Goal: Task Accomplishment & Management: Manage account settings

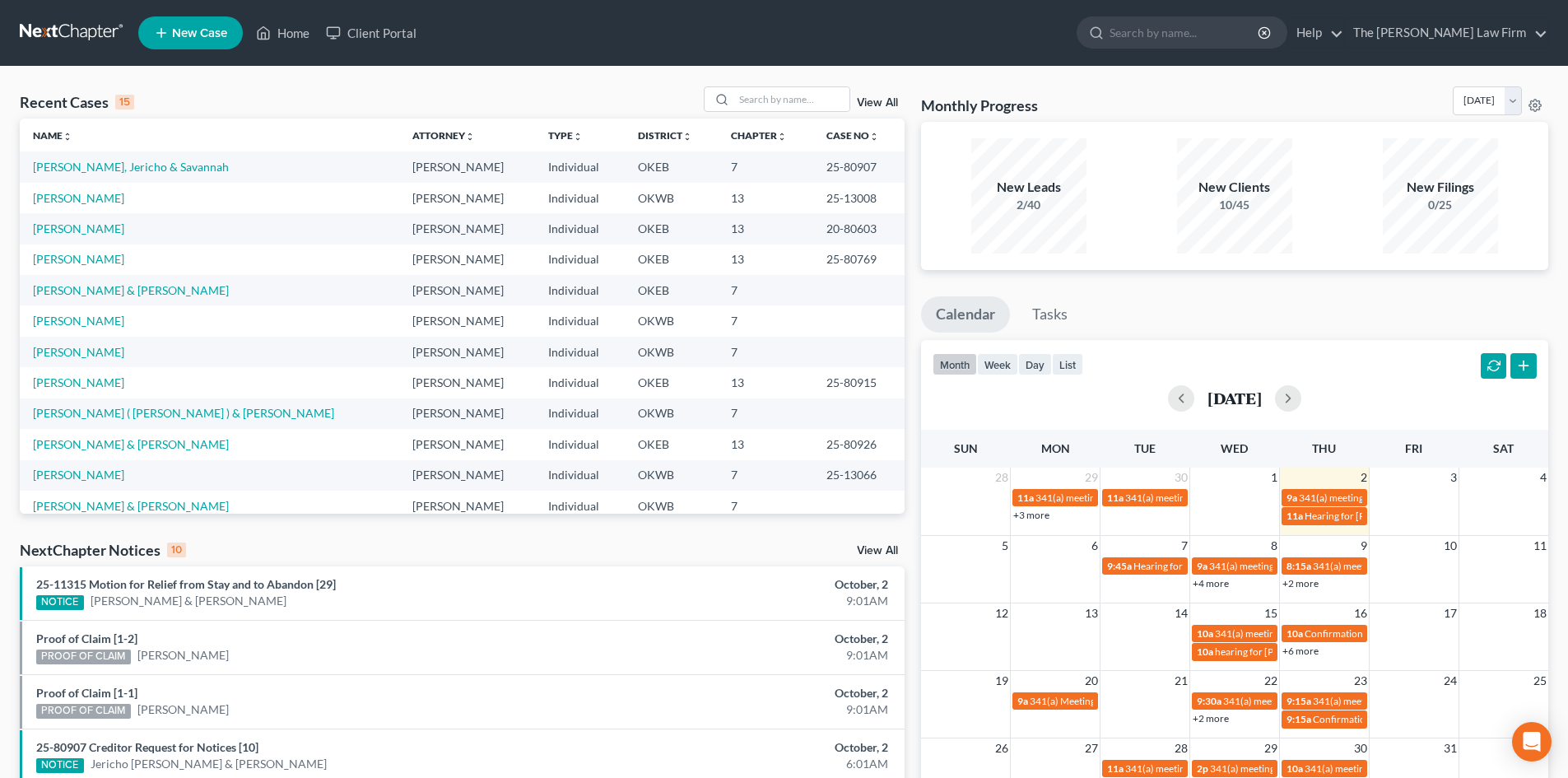
scroll to position [113, 0]
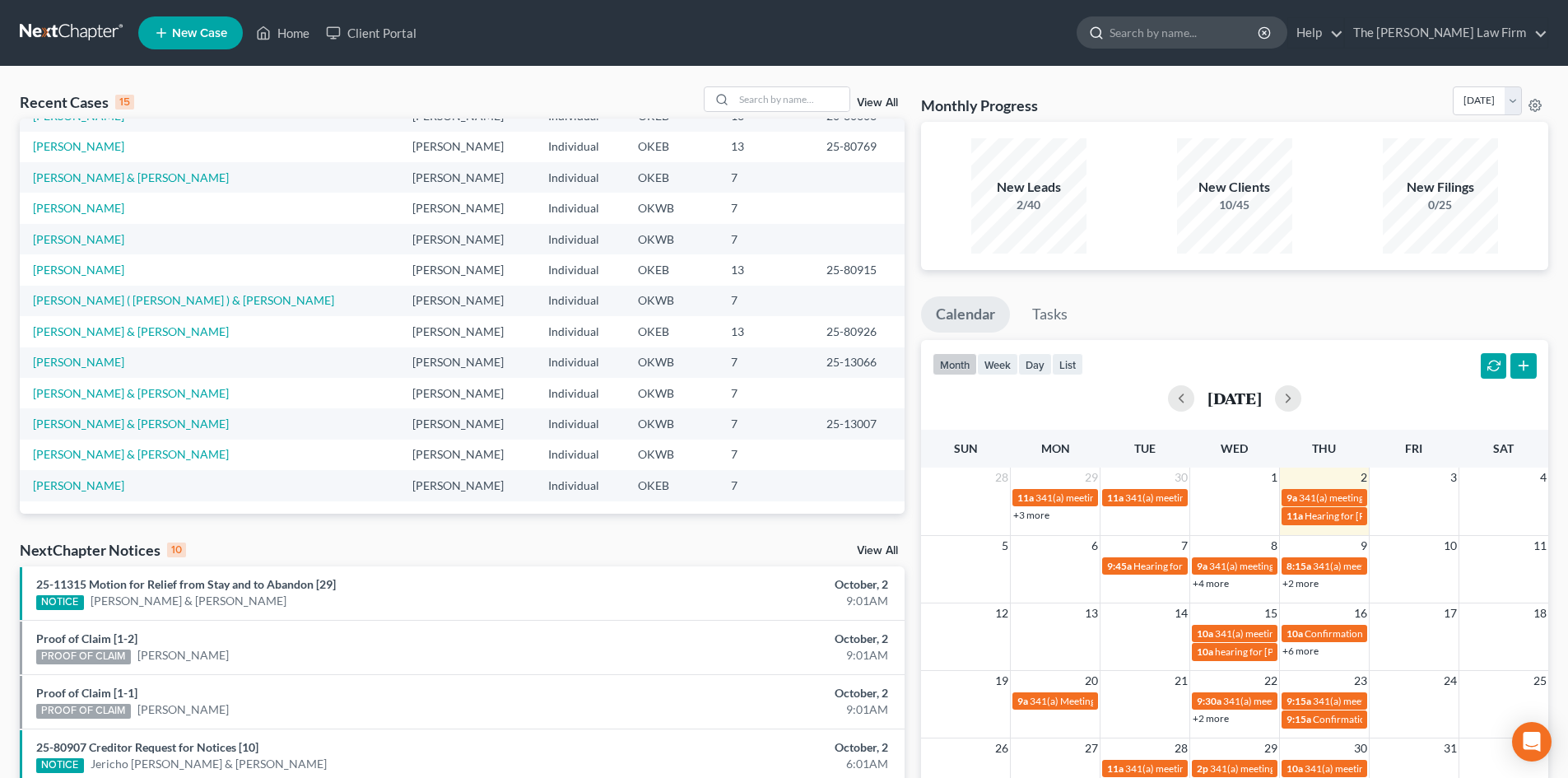
click at [1204, 37] on input "search" at bounding box center [1185, 33] width 151 height 31
type input "[PERSON_NAME]"
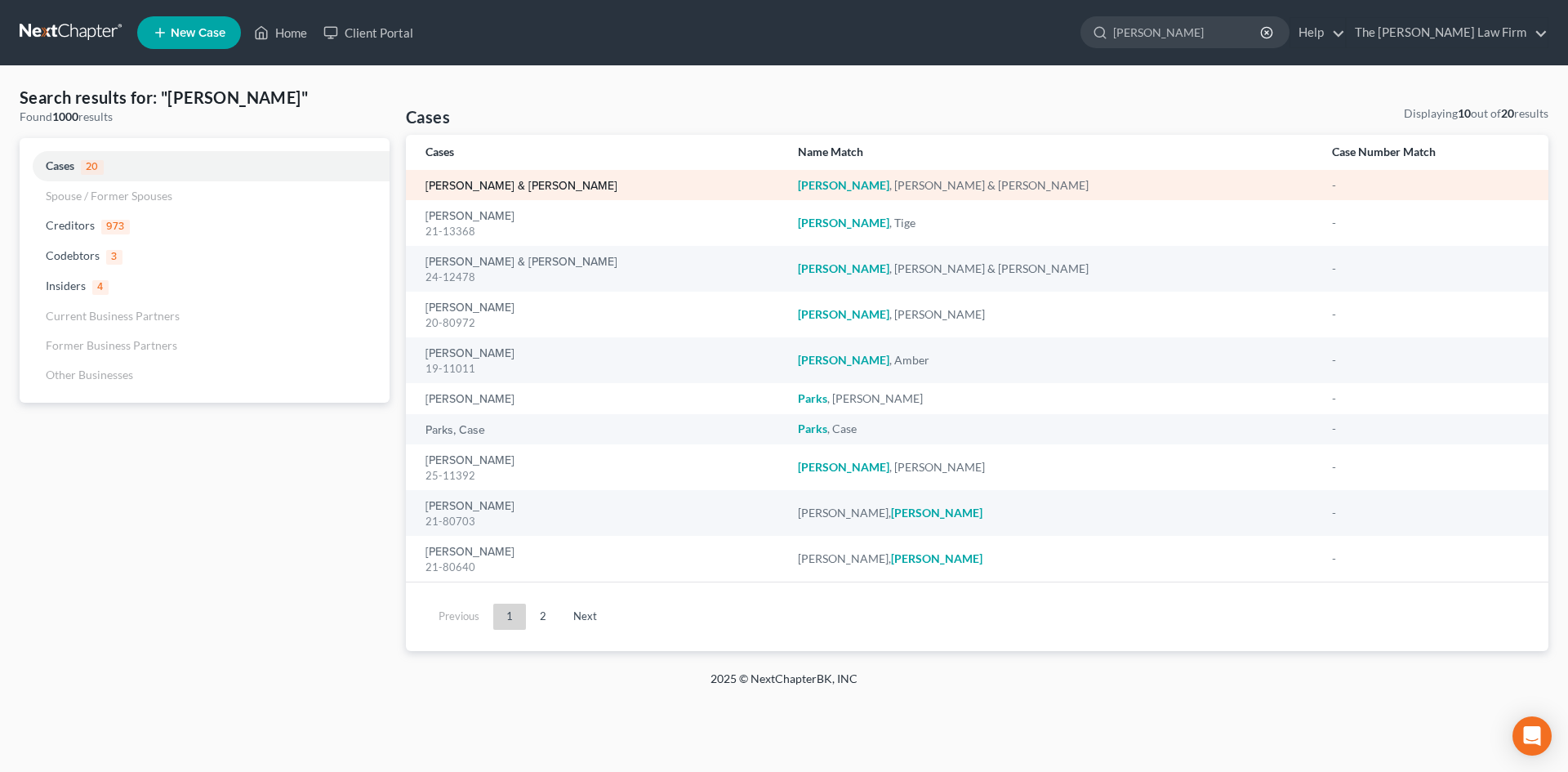
click at [518, 180] on link "[PERSON_NAME] & [PERSON_NAME]" at bounding box center [521, 186] width 192 height 12
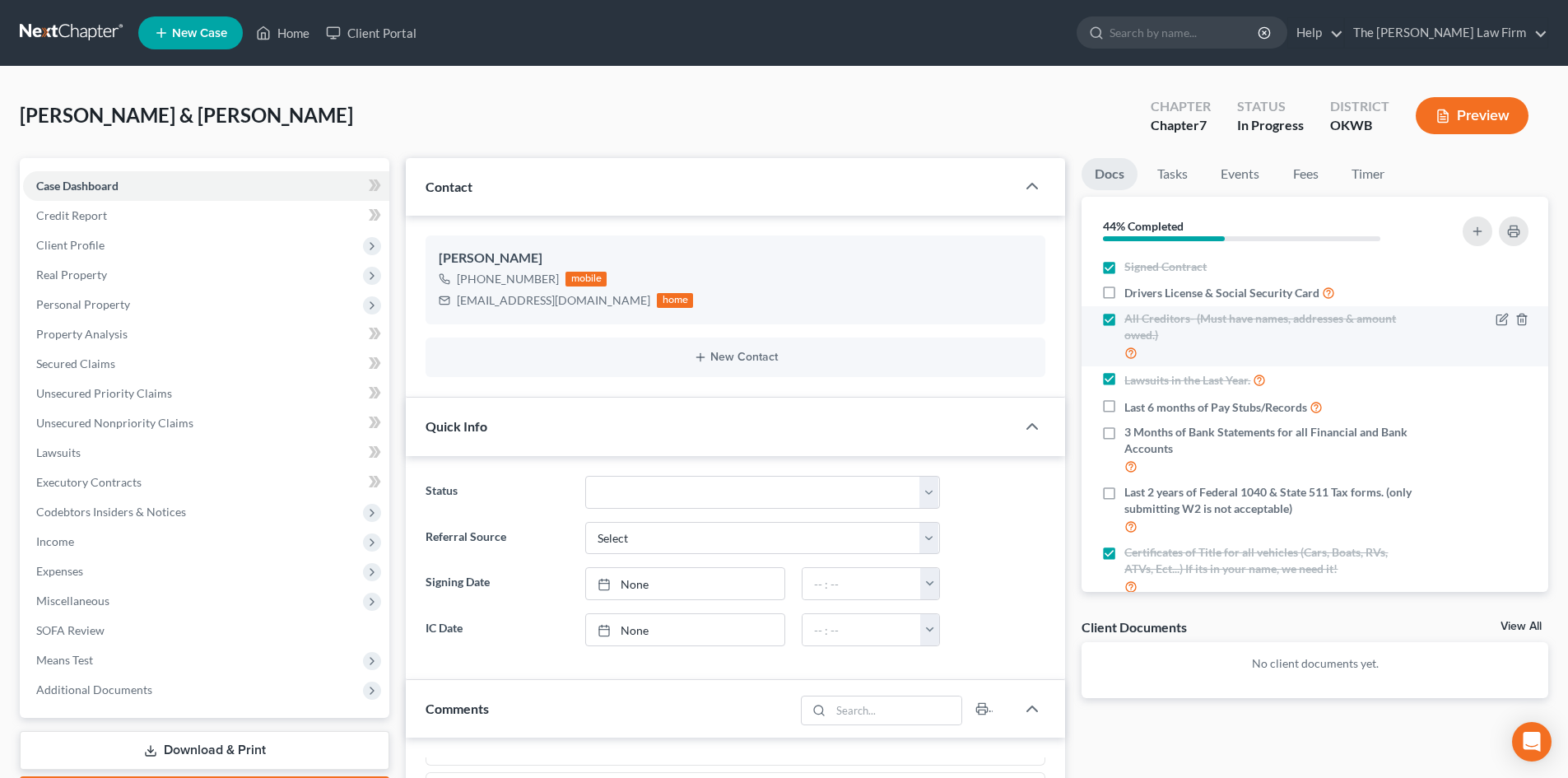
scroll to position [59, 0]
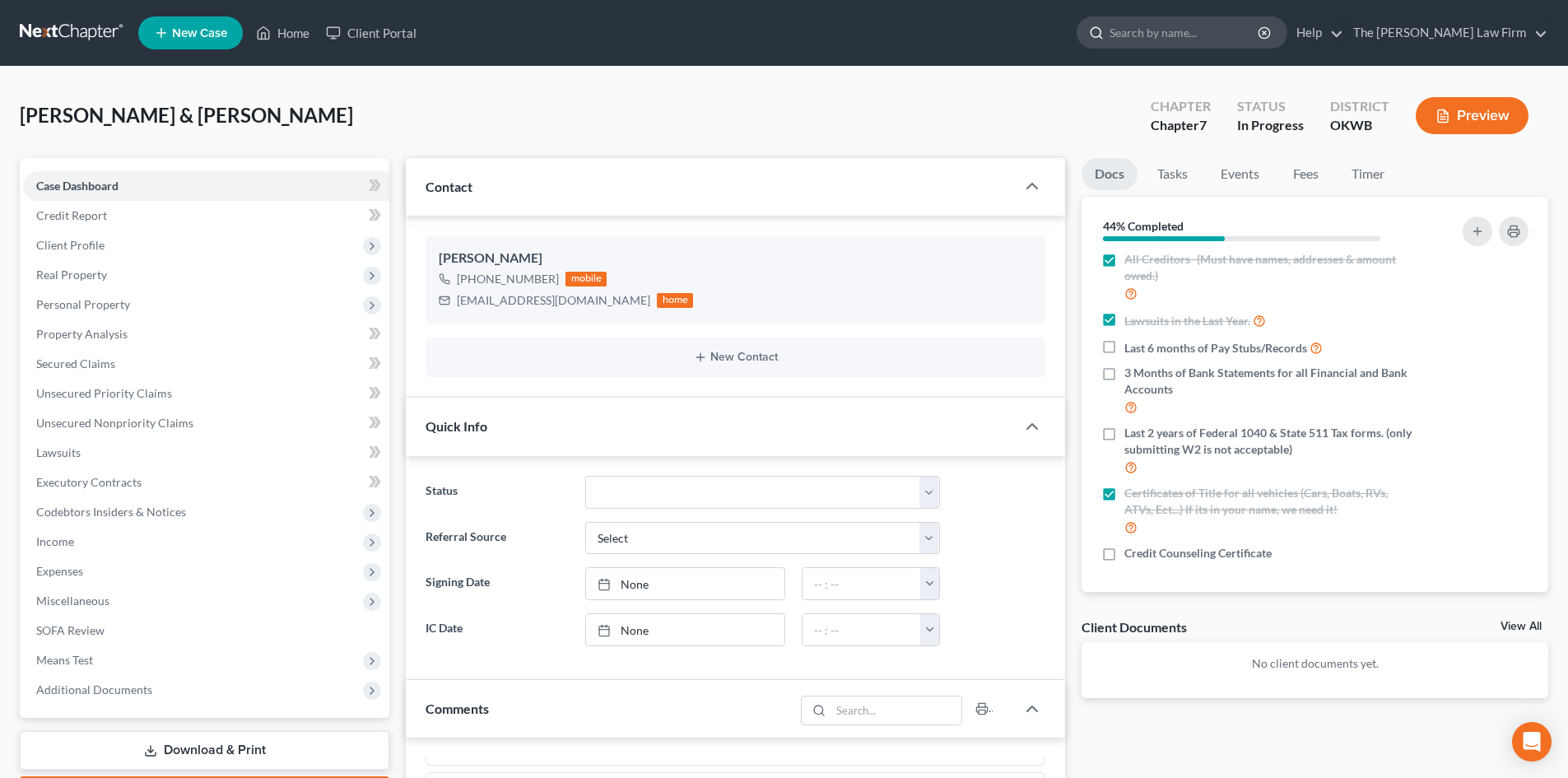
click at [1213, 24] on input "search" at bounding box center [1185, 33] width 151 height 31
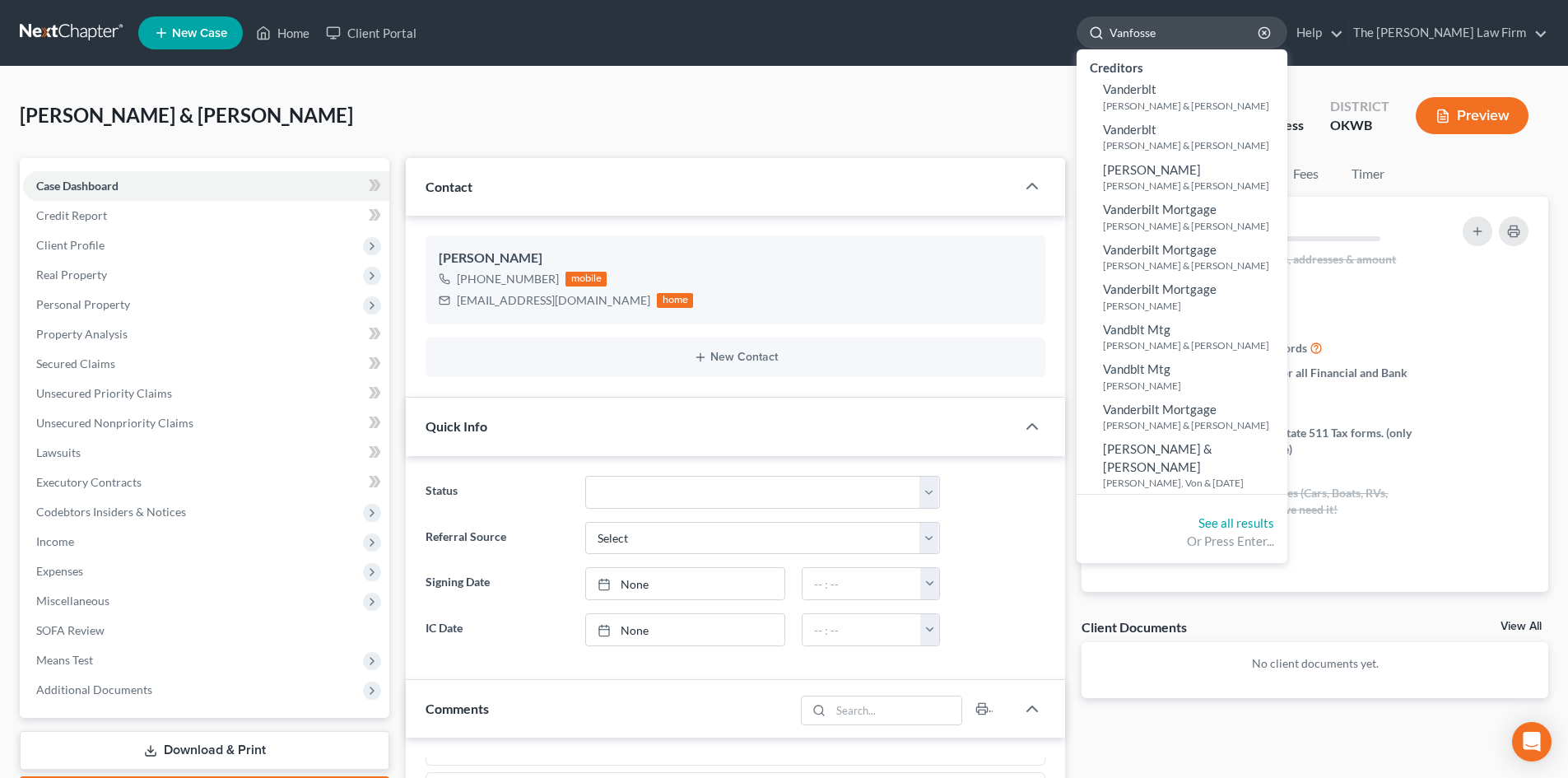
type input "[PERSON_NAME]"
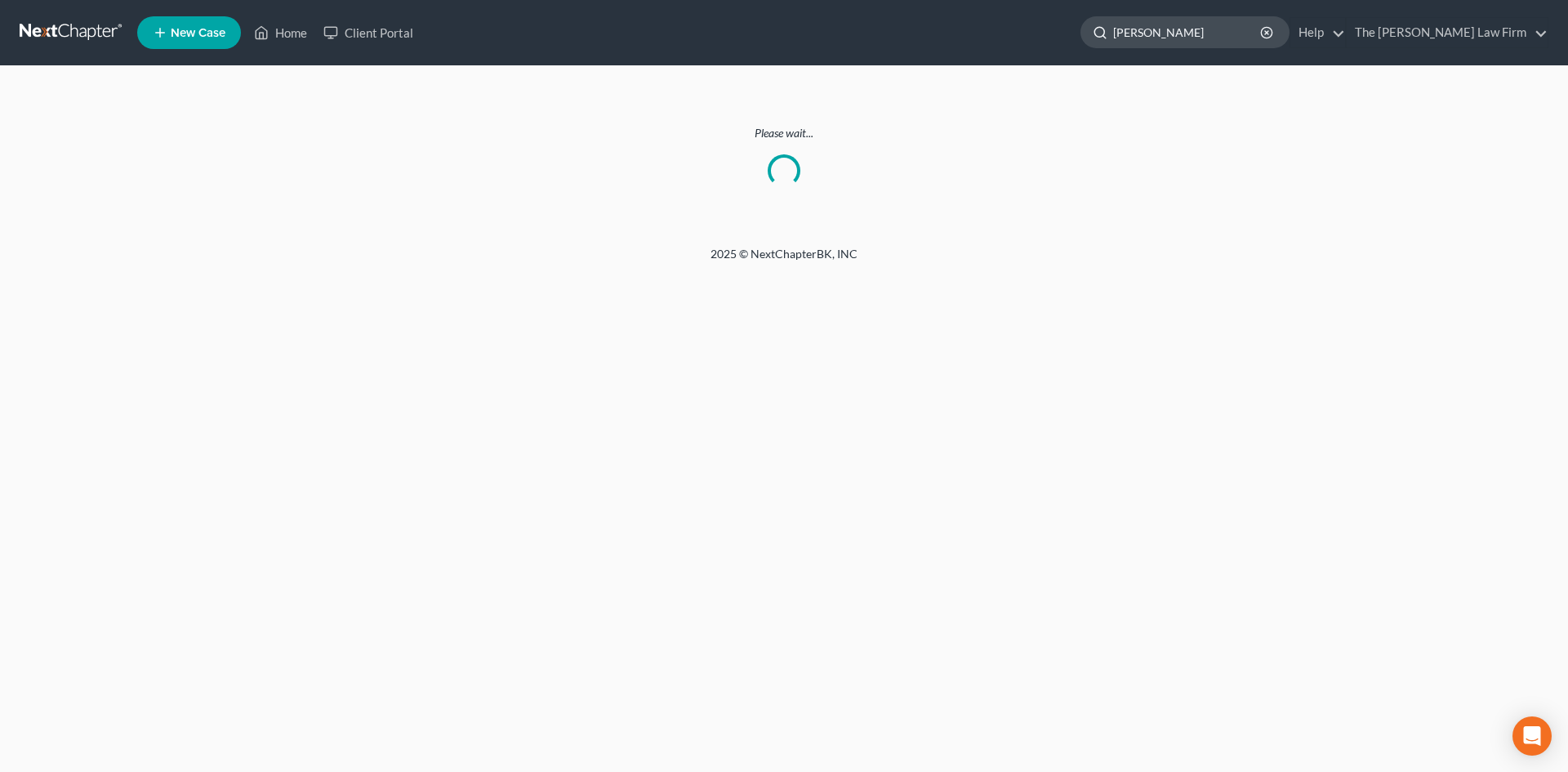
click at [1232, 33] on input "[PERSON_NAME]" at bounding box center [1187, 32] width 150 height 30
type input "Van"
click at [1273, 35] on icon "button" at bounding box center [1265, 32] width 13 height 13
click at [1214, 32] on input "search" at bounding box center [1187, 32] width 150 height 30
type input "Van"
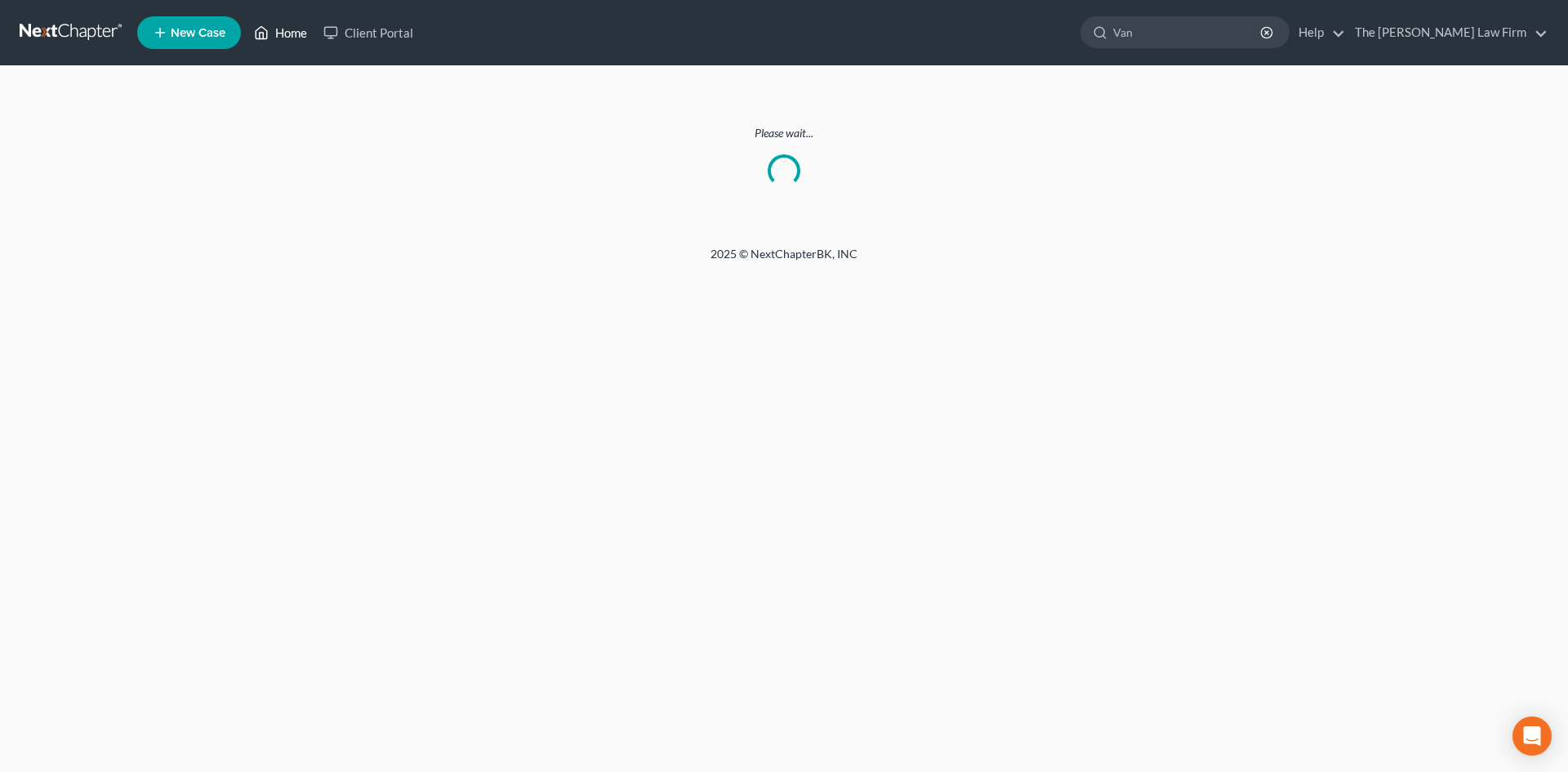
click at [275, 31] on link "Home" at bounding box center [280, 32] width 70 height 29
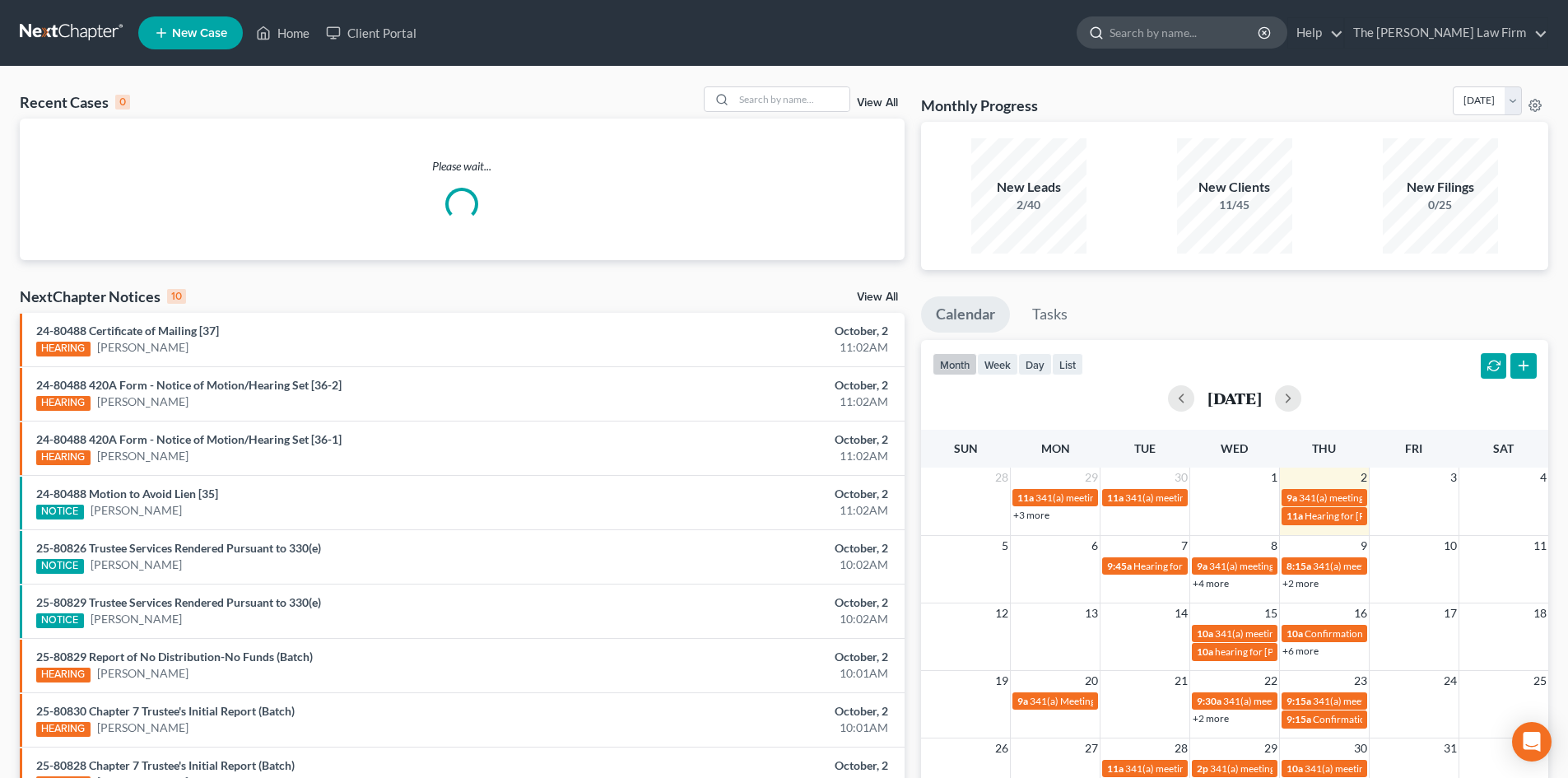
click at [1215, 36] on input "search" at bounding box center [1185, 33] width 151 height 31
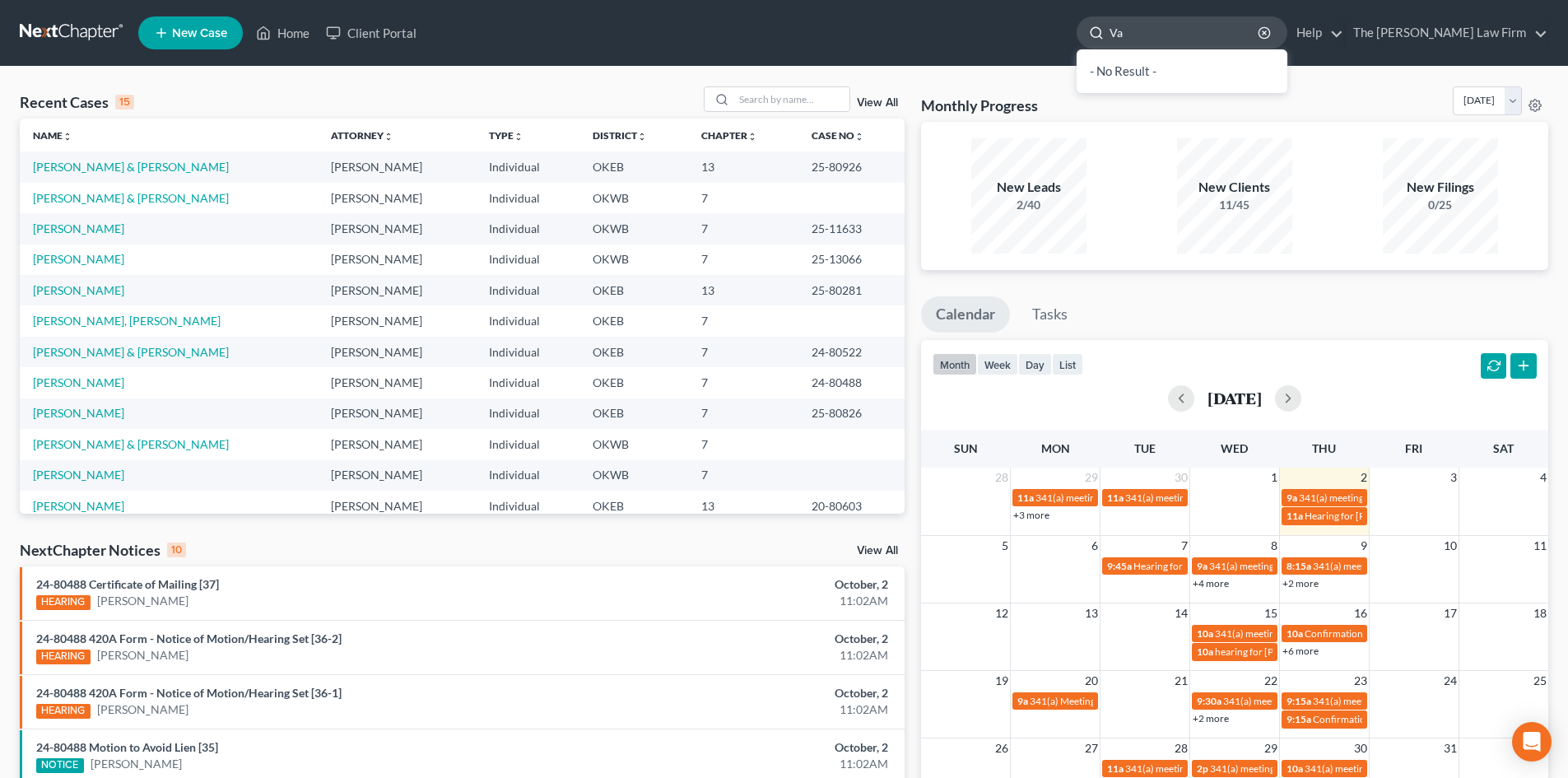
type input "Van"
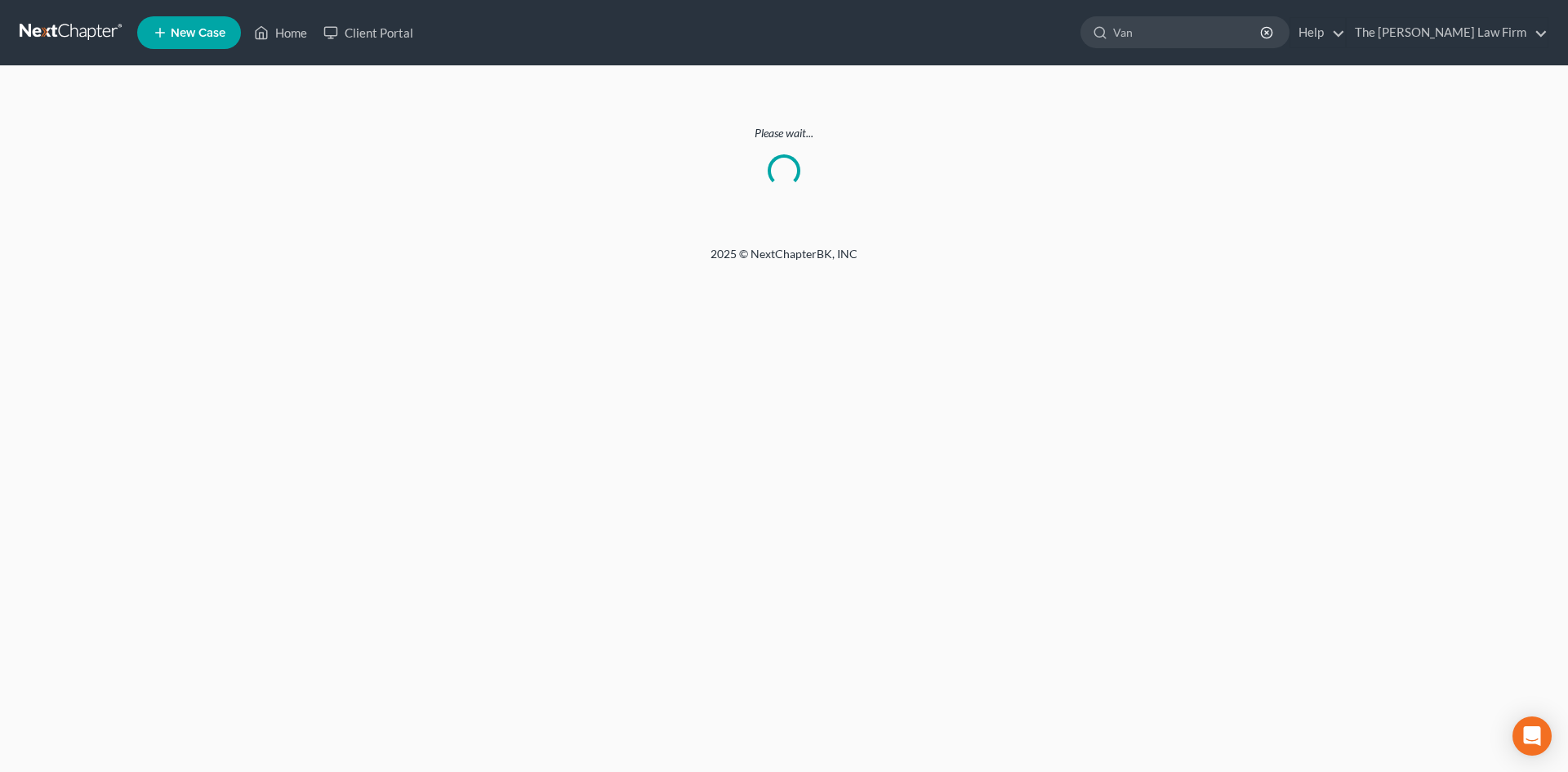
click at [76, 32] on link at bounding box center [71, 32] width 105 height 29
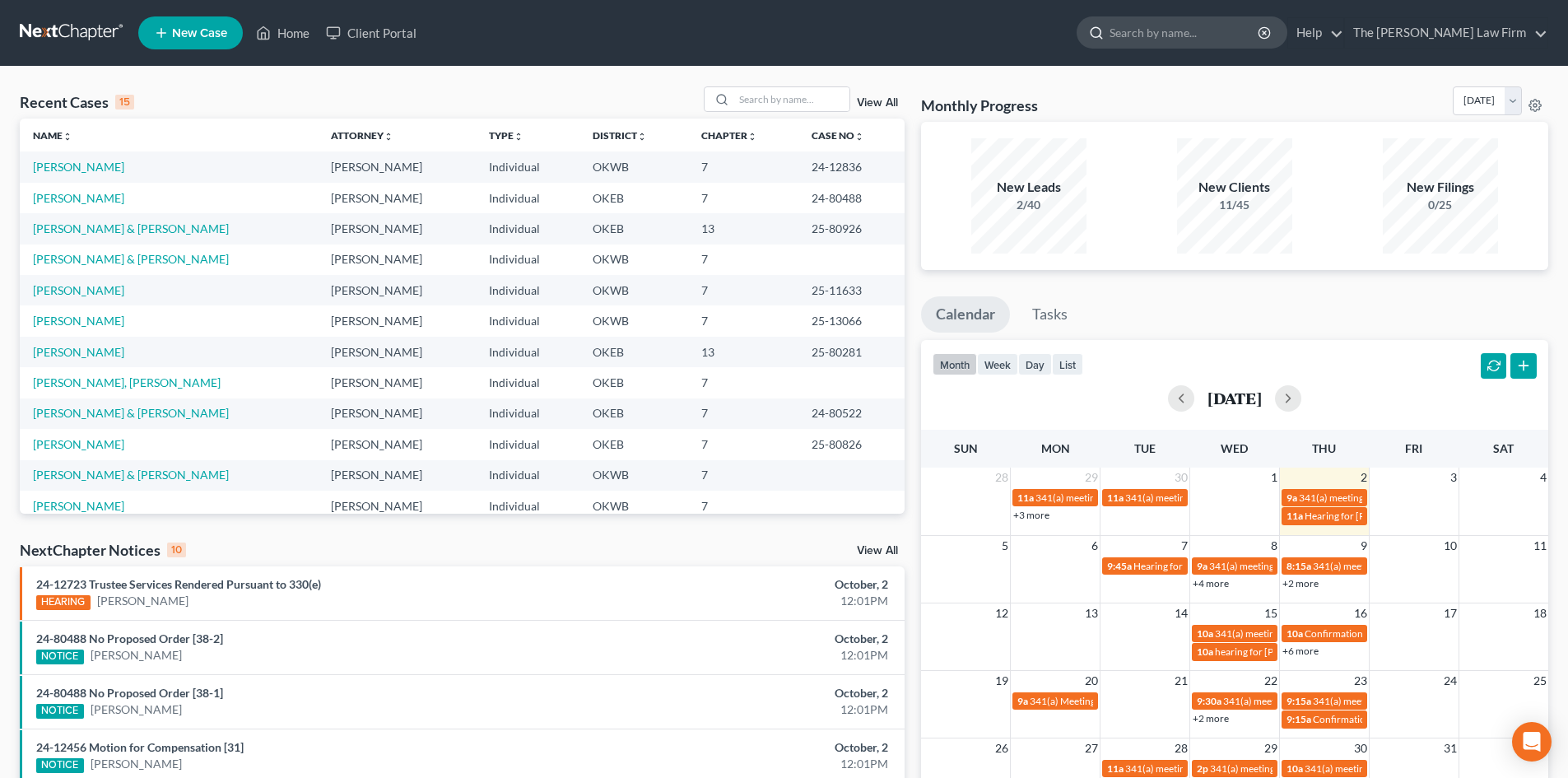
click at [1241, 37] on input "search" at bounding box center [1185, 33] width 151 height 31
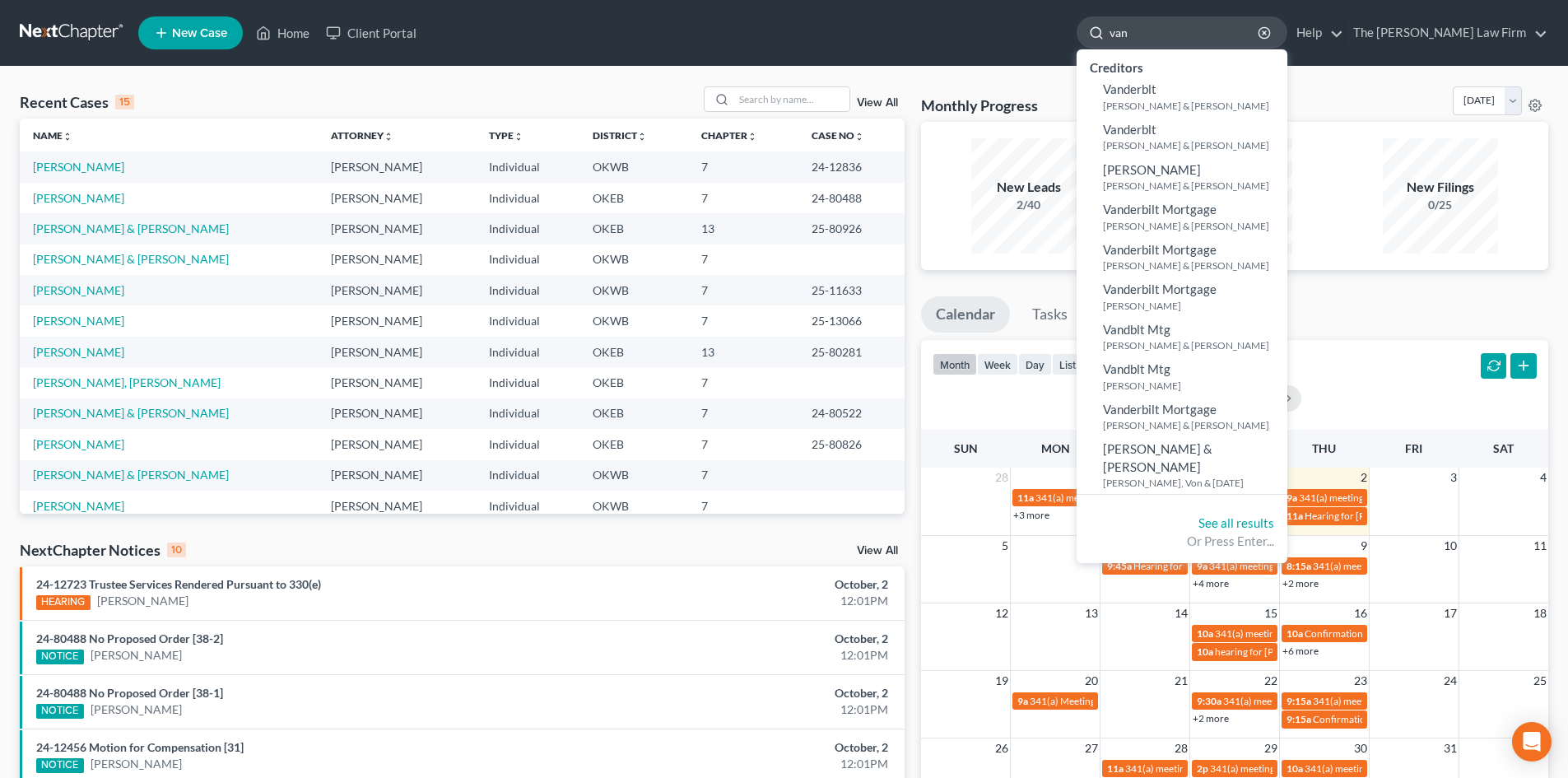
type input "vanf"
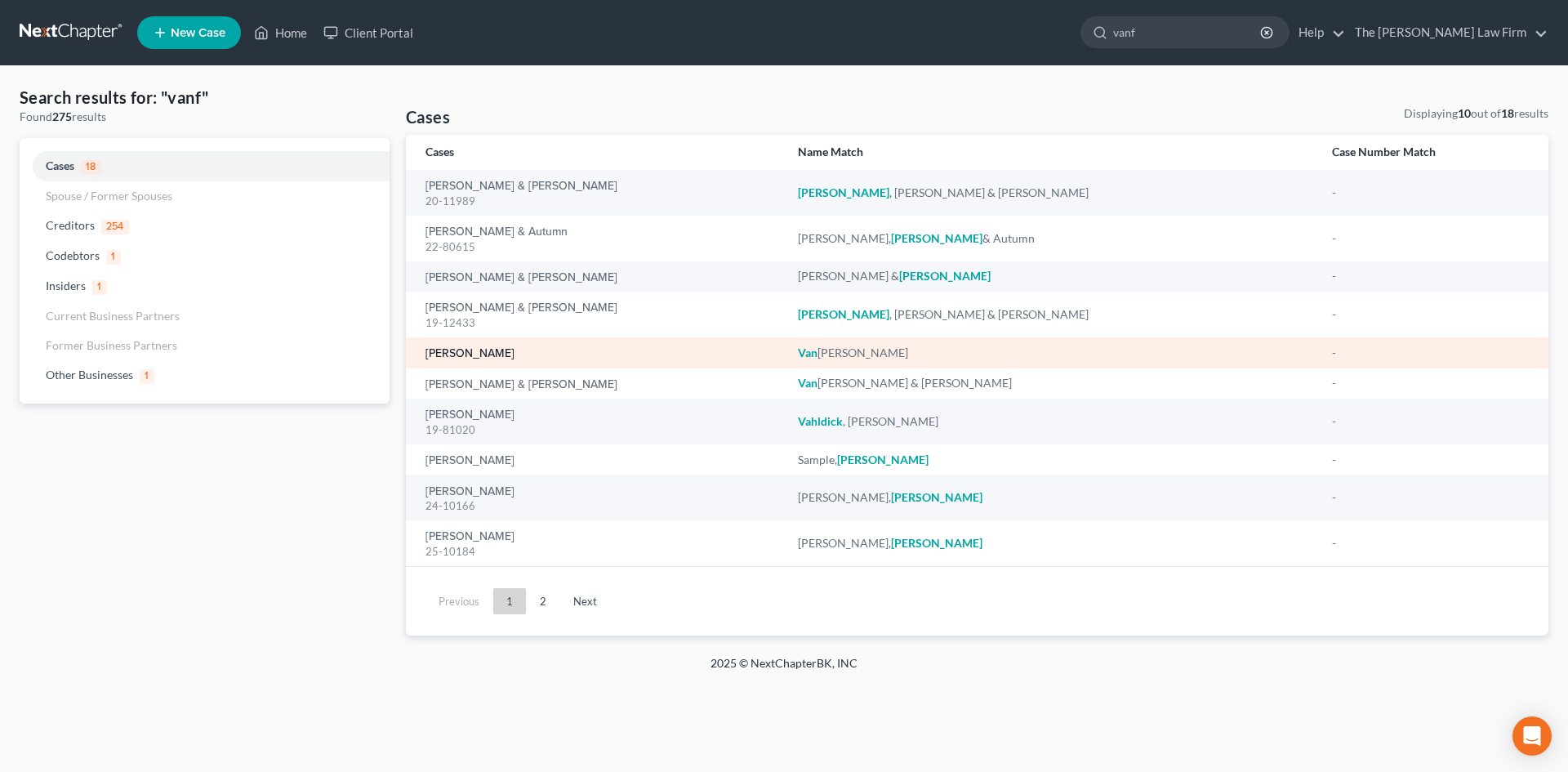
click at [454, 355] on link "Van Fossen, Kevin" at bounding box center [469, 354] width 89 height 12
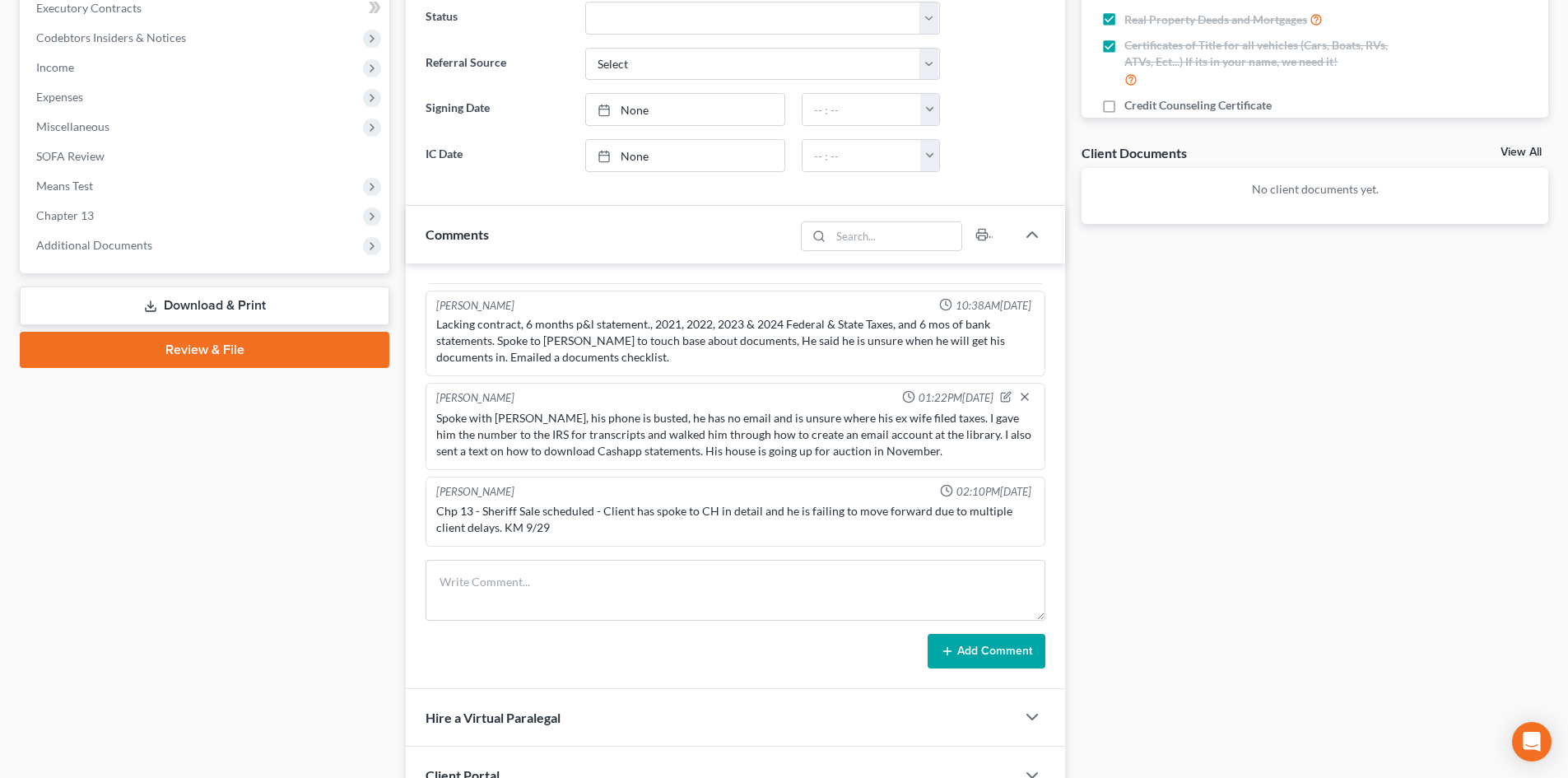
scroll to position [577, 0]
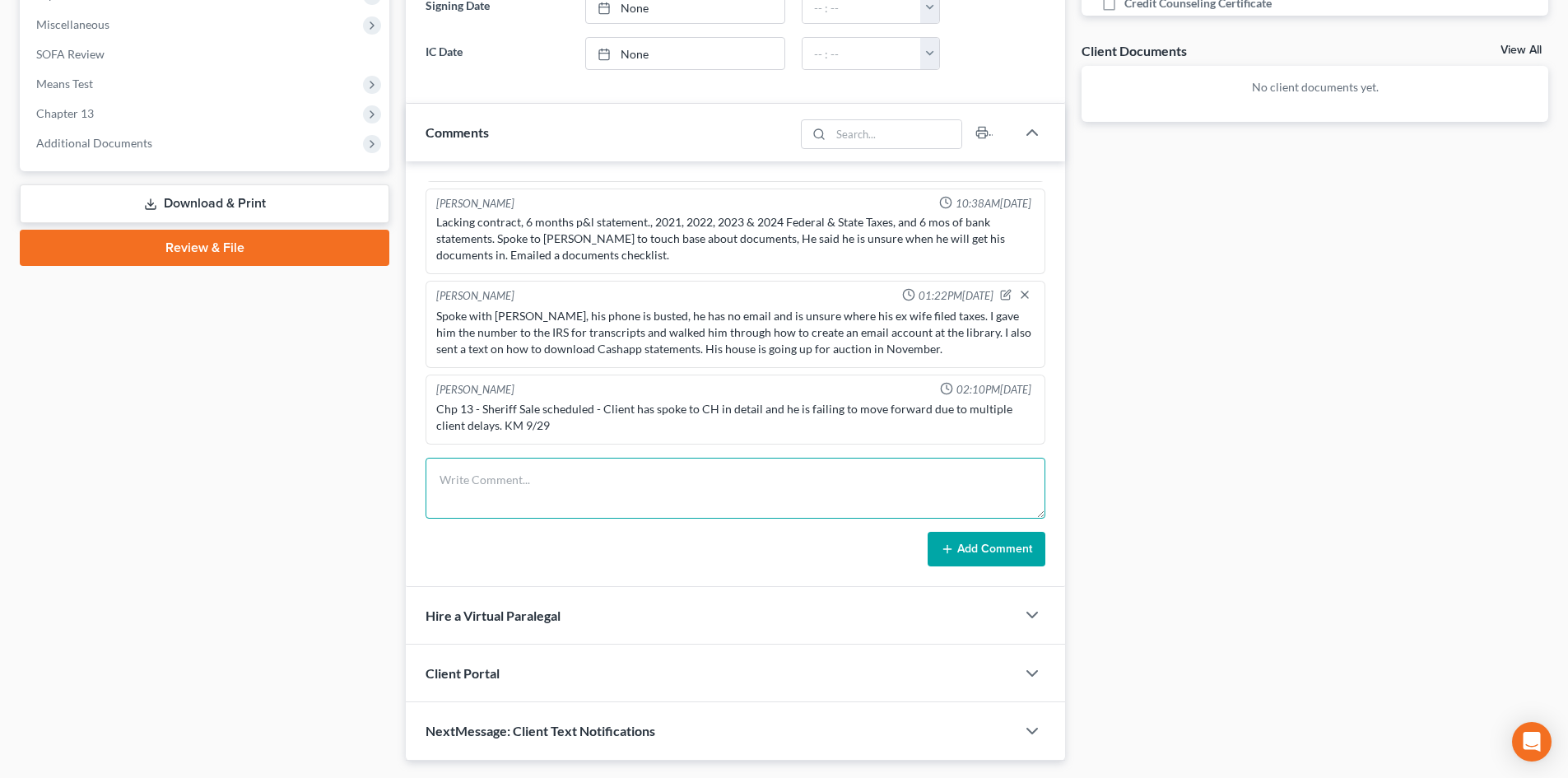
click at [483, 480] on textarea at bounding box center [736, 489] width 620 height 61
type textarea "Called Kevin today and LVM, sent text. No response."
click at [998, 553] on button "Add Comment" at bounding box center [986, 549] width 118 height 35
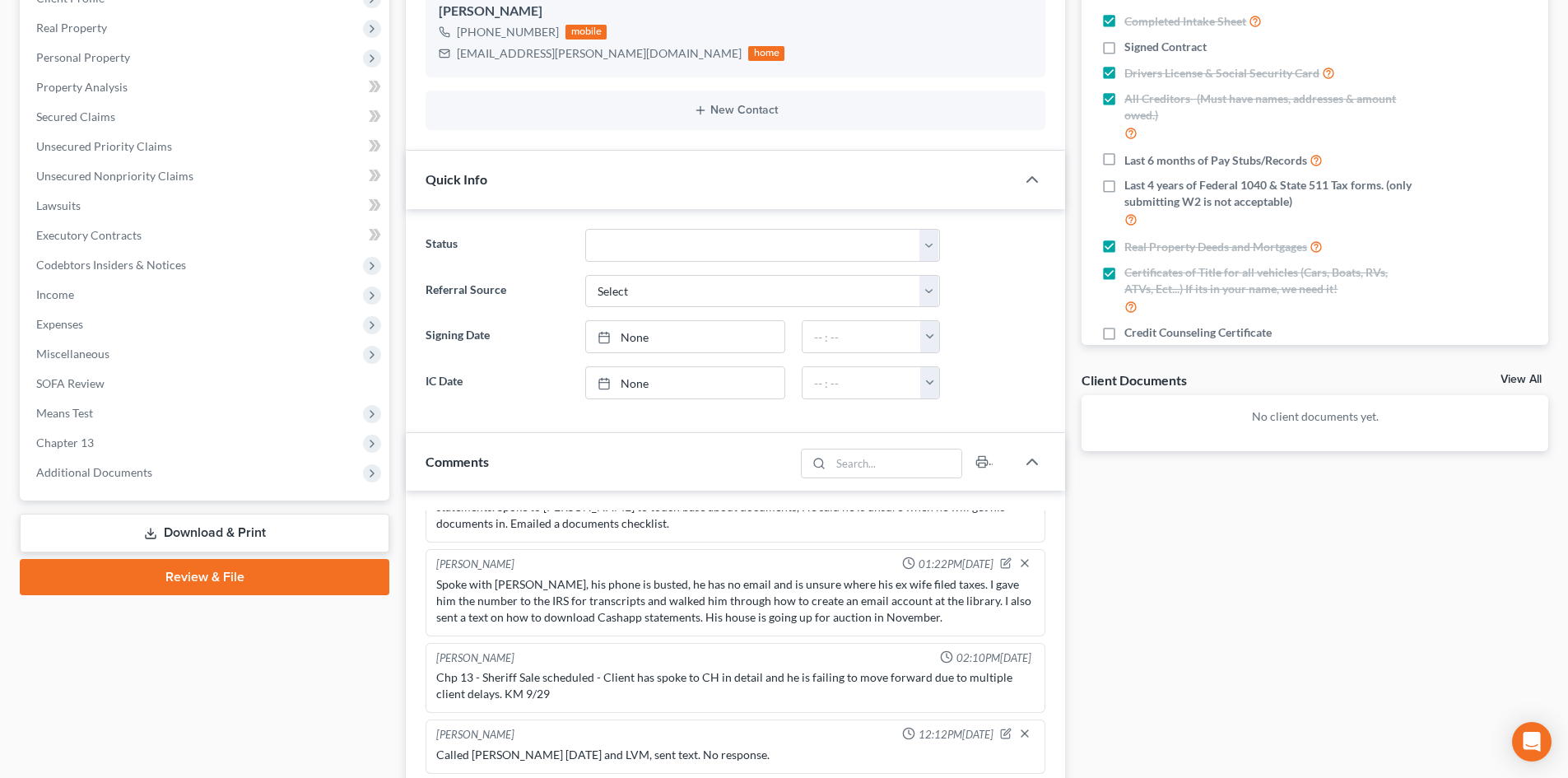
scroll to position [0, 0]
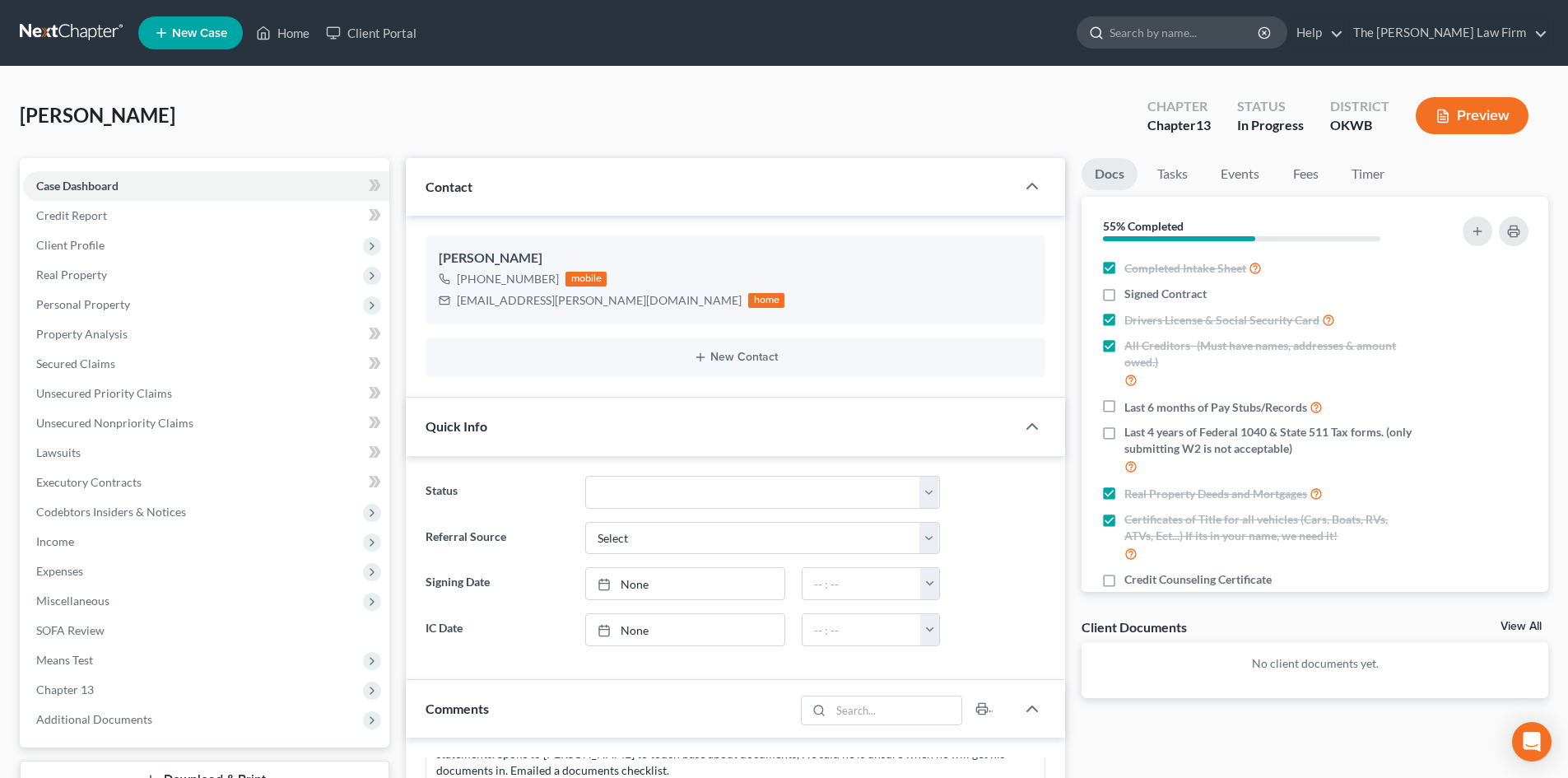
click at [1206, 28] on input "search" at bounding box center [1185, 33] width 151 height 31
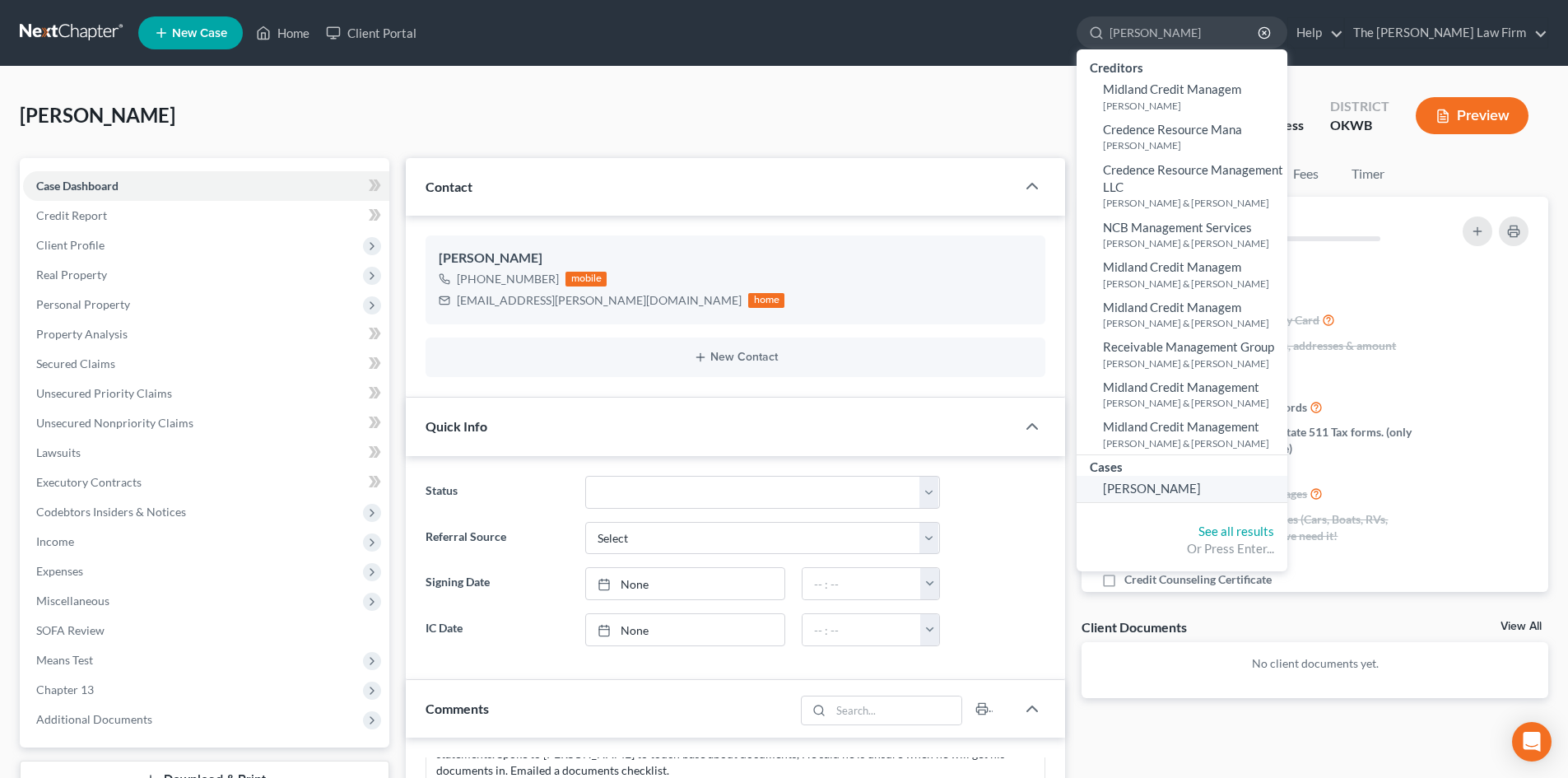
type input "Mann"
click at [1237, 479] on link "Mann, Karianne" at bounding box center [1181, 489] width 210 height 26
select select "1"
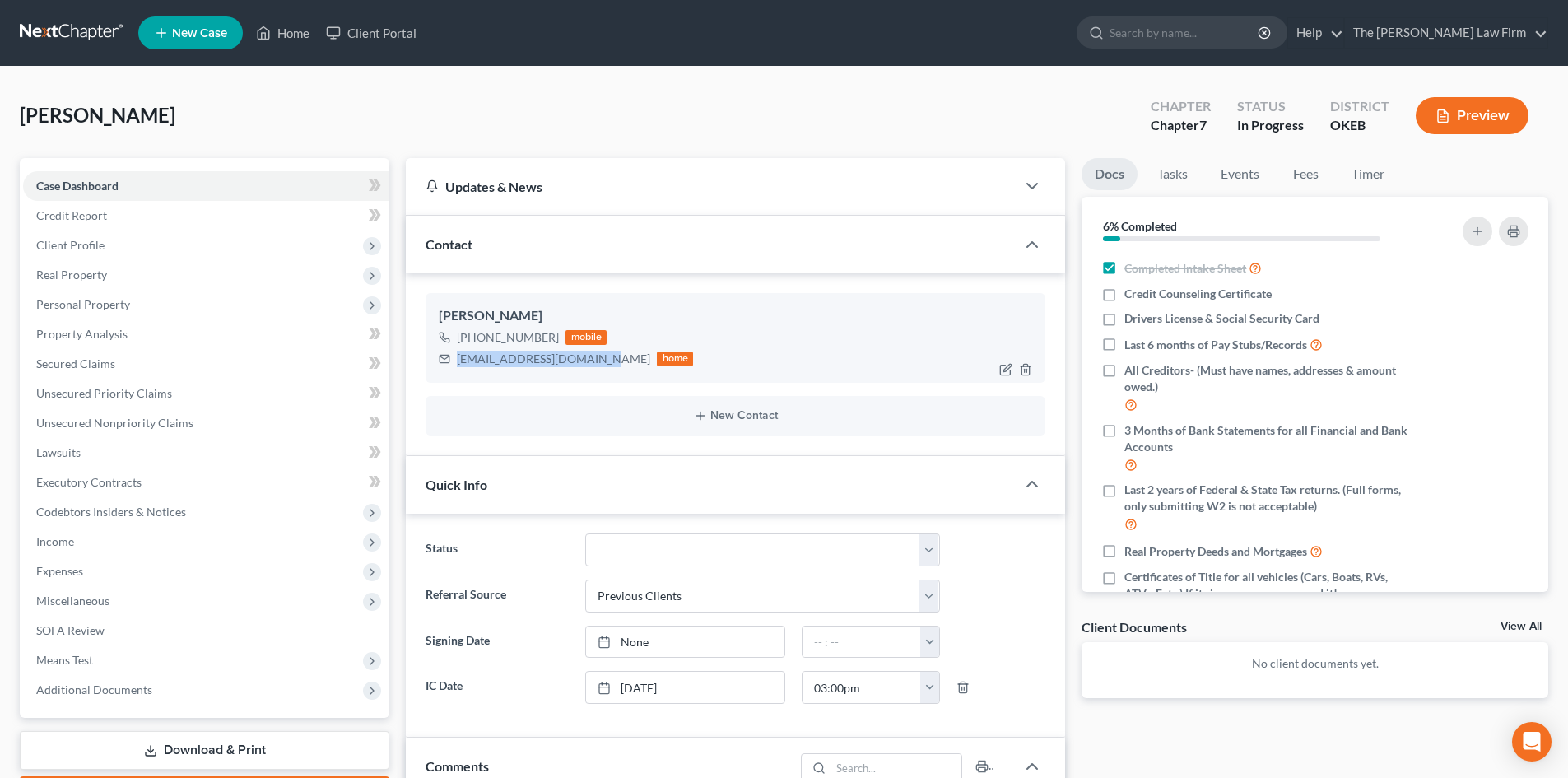
drag, startPoint x: 457, startPoint y: 356, endPoint x: 589, endPoint y: 363, distance: 132.2
click at [600, 363] on div "kariannemann74@gmail.com" at bounding box center [554, 358] width 194 height 17
copy div "kariannemann74@gmail.com"
click at [1175, 37] on input "search" at bounding box center [1185, 33] width 151 height 31
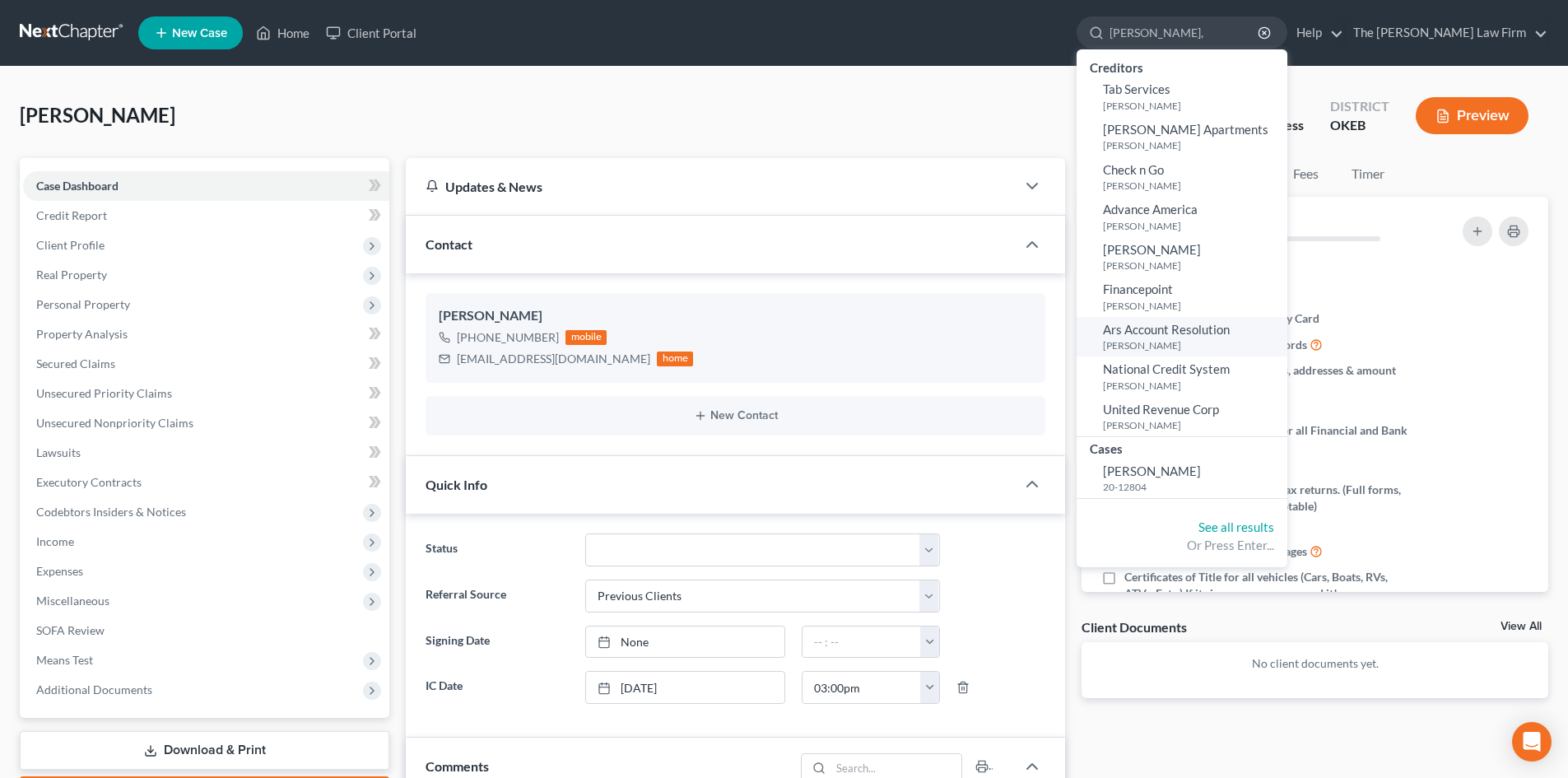
type input "Tappe,"
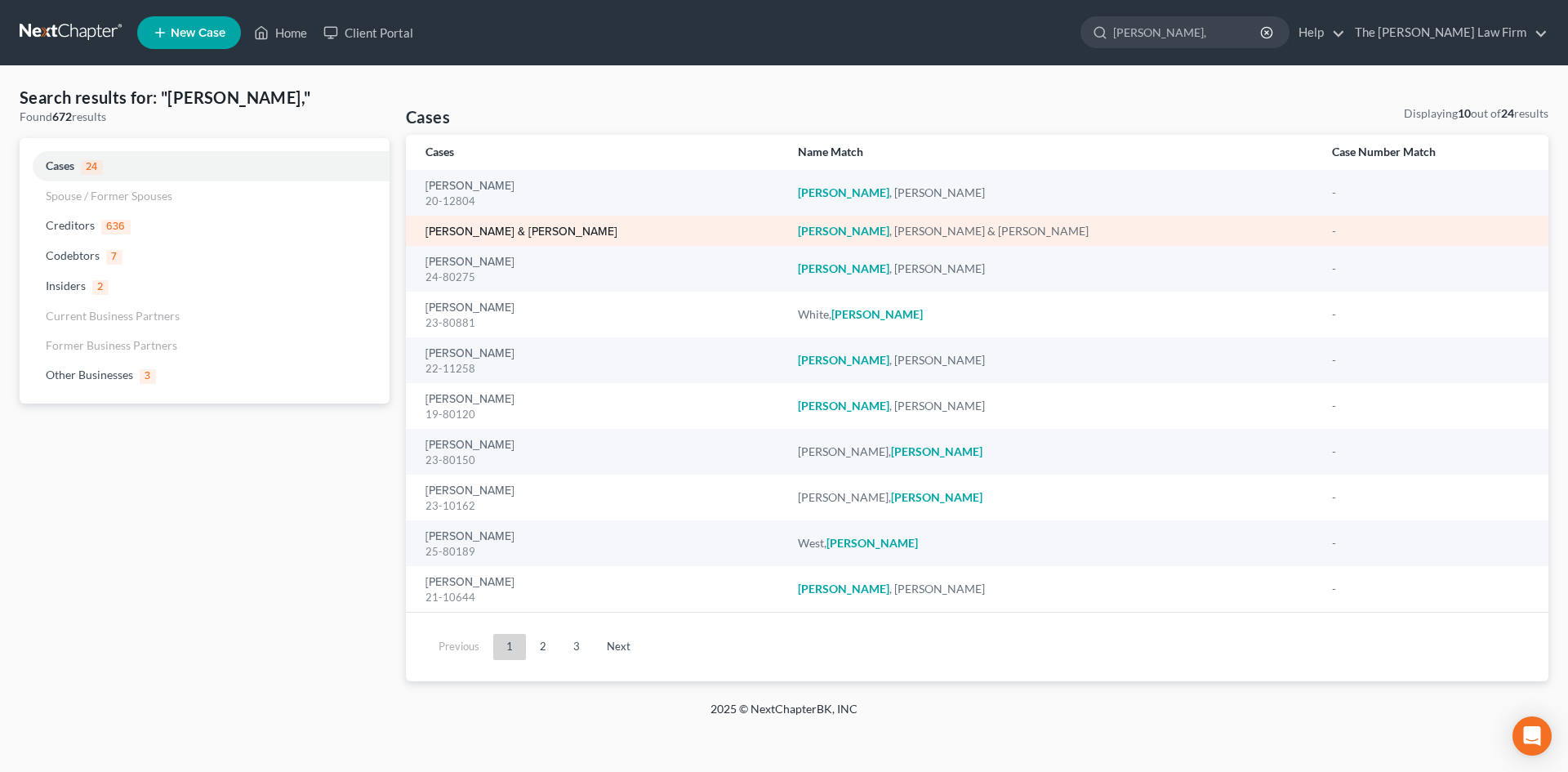
click at [528, 229] on link "Tappe, Brian & Christene" at bounding box center [521, 232] width 192 height 12
